Goal: Task Accomplishment & Management: Complete application form

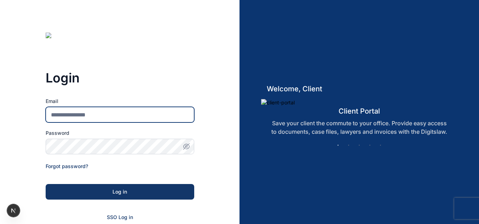
click at [74, 111] on input "Email" at bounding box center [120, 115] width 148 height 16
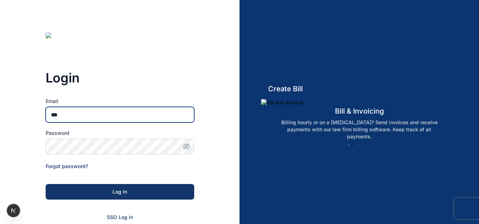
type input "**********"
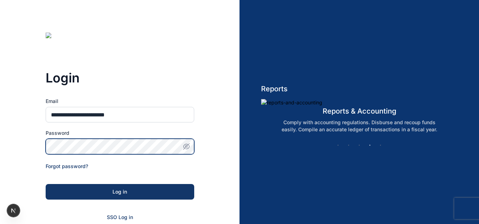
click at [46, 184] on button "Log in" at bounding box center [120, 192] width 148 height 16
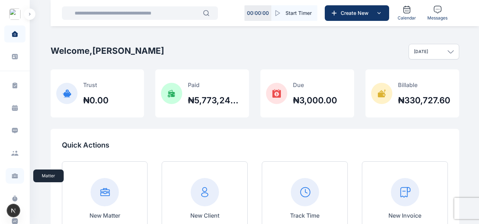
click at [13, 174] on icon at bounding box center [15, 174] width 6 height 2
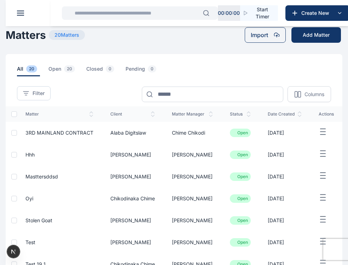
click at [325, 36] on button "Add Matter" at bounding box center [315, 35] width 49 height 16
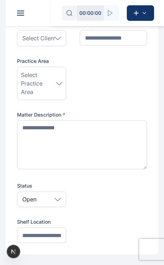
scroll to position [68, 0]
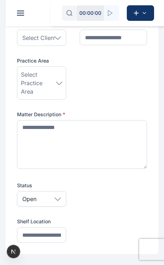
click at [55, 200] on icon at bounding box center [58, 199] width 6 height 2
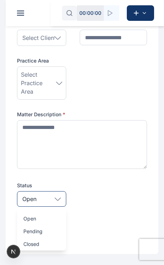
click at [55, 200] on icon at bounding box center [58, 199] width 6 height 2
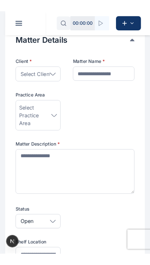
scroll to position [0, 0]
